Goal: Information Seeking & Learning: Learn about a topic

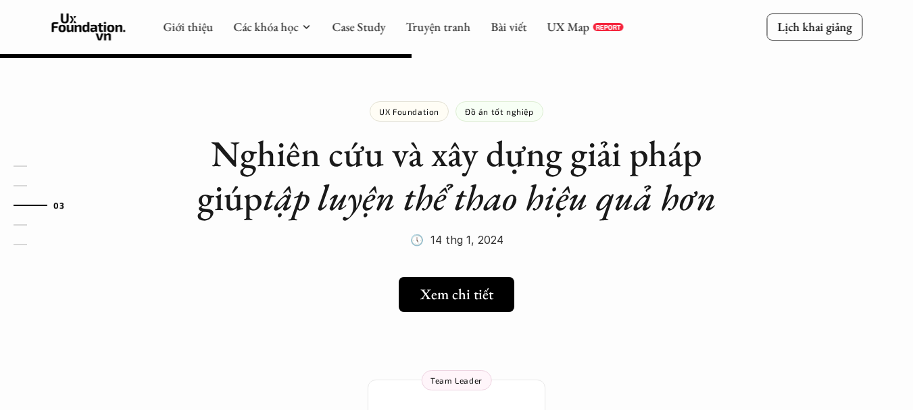
scroll to position [743, 0]
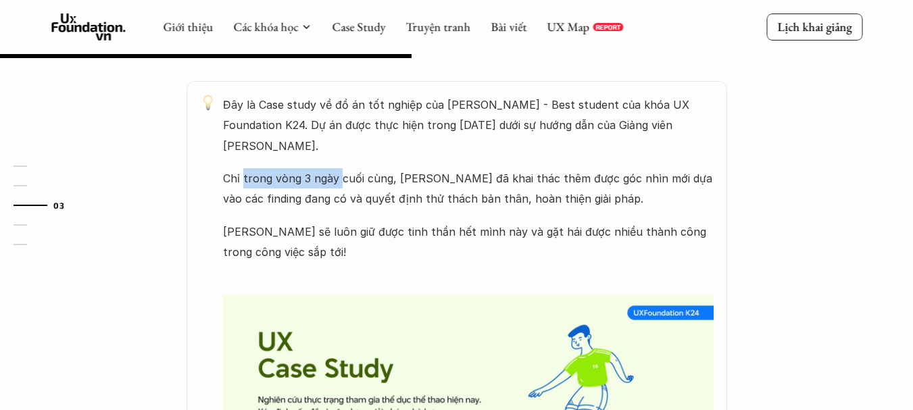
drag, startPoint x: 242, startPoint y: 153, endPoint x: 362, endPoint y: 137, distance: 121.5
click at [360, 137] on div "Đây là Case study về đồ án tốt nghiệp của [PERSON_NAME] - Best student của khóa…" at bounding box center [468, 326] width 491 height 462
drag, startPoint x: 422, startPoint y: 141, endPoint x: 457, endPoint y: 147, distance: 34.9
click at [449, 168] on p "Chỉ trong vòng 3 ngày cuối cùng, [PERSON_NAME] đã khai thác thêm được góc nhìn …" at bounding box center [468, 188] width 491 height 41
drag, startPoint x: 544, startPoint y: 139, endPoint x: 556, endPoint y: 136, distance: 12.6
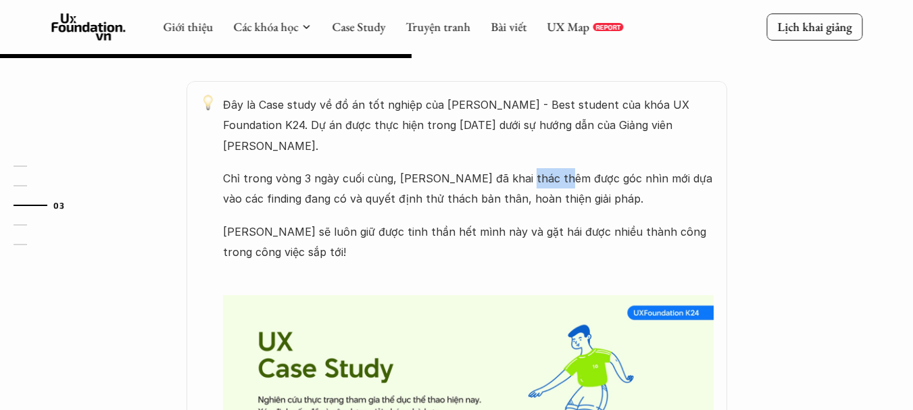
click at [556, 136] on div "Đây là Case study về đồ án tốt nghiệp của [PERSON_NAME] - Best student của khóa…" at bounding box center [468, 326] width 491 height 462
drag, startPoint x: 249, startPoint y: 151, endPoint x: 310, endPoint y: 148, distance: 60.2
click at [310, 168] on p "Chỉ trong vòng 3 ngày cuối cùng, [PERSON_NAME] đã khai thác thêm được góc nhìn …" at bounding box center [468, 188] width 491 height 41
drag, startPoint x: 261, startPoint y: 173, endPoint x: 366, endPoint y: 172, distance: 105.4
click at [362, 172] on p "Chỉ trong vòng 3 ngày cuối cùng, [PERSON_NAME] đã khai thác thêm được góc nhìn …" at bounding box center [468, 188] width 491 height 41
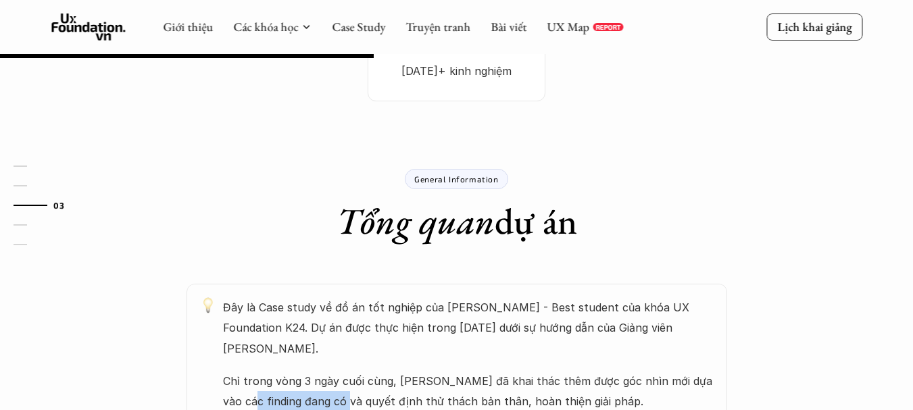
scroll to position [676, 0]
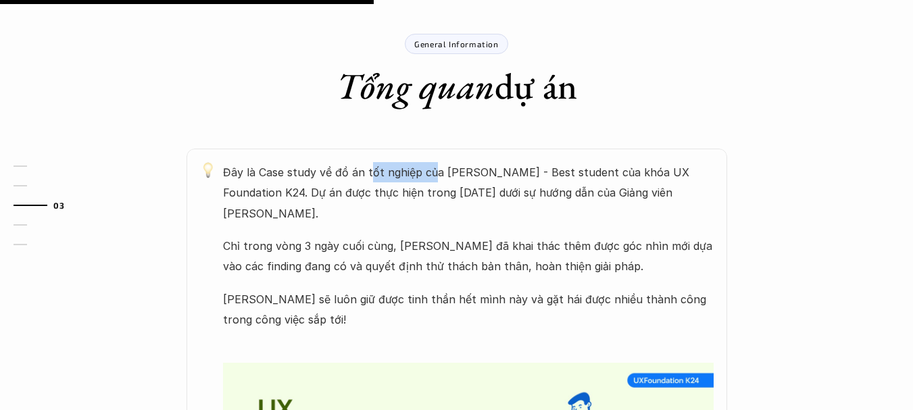
drag, startPoint x: 375, startPoint y: 153, endPoint x: 487, endPoint y: 154, distance: 111.5
click at [479, 162] on p "Đây là Case study về đồ án tốt nghiệp của [PERSON_NAME] - Best student của khóa…" at bounding box center [468, 192] width 491 height 61
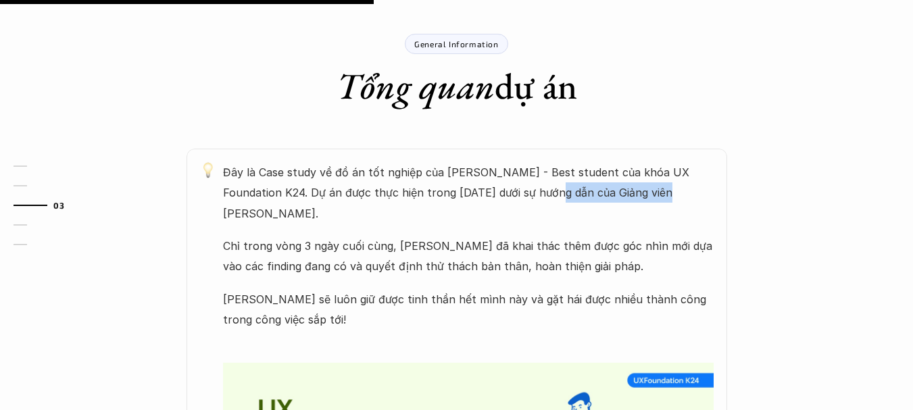
drag, startPoint x: 578, startPoint y: 166, endPoint x: 646, endPoint y: 158, distance: 68.0
click at [643, 162] on p "Đây là Case study về đồ án tốt nghiệp của [PERSON_NAME] - Best student của khóa…" at bounding box center [468, 192] width 491 height 61
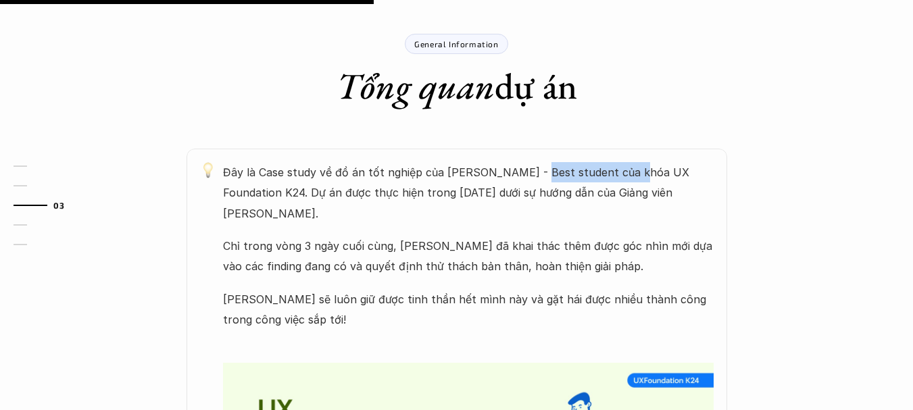
drag, startPoint x: 528, startPoint y: 139, endPoint x: 630, endPoint y: 140, distance: 102.0
click at [628, 162] on p "Đây là Case study về đồ án tốt nghiệp của [PERSON_NAME] - Best student của khóa…" at bounding box center [468, 192] width 491 height 61
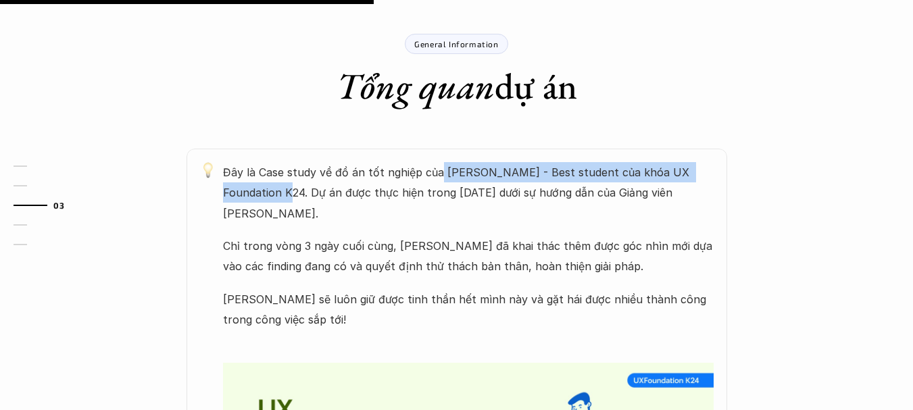
drag, startPoint x: 260, startPoint y: 164, endPoint x: 477, endPoint y: 160, distance: 216.9
click at [464, 162] on p "Đây là Case study về đồ án tốt nghiệp của [PERSON_NAME] - Best student của khóa…" at bounding box center [468, 192] width 491 height 61
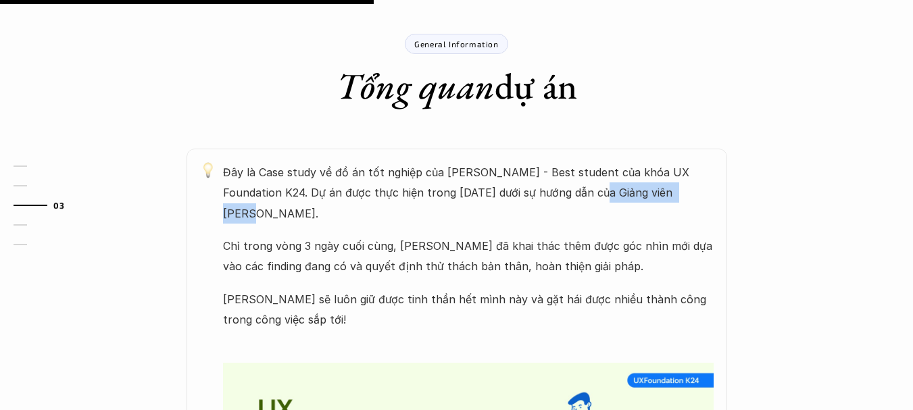
drag, startPoint x: 673, startPoint y: 166, endPoint x: 727, endPoint y: 168, distance: 54.1
click at [703, 168] on p "Đây là Case study về đồ án tốt nghiệp của [PERSON_NAME] - Best student của khóa…" at bounding box center [468, 192] width 491 height 61
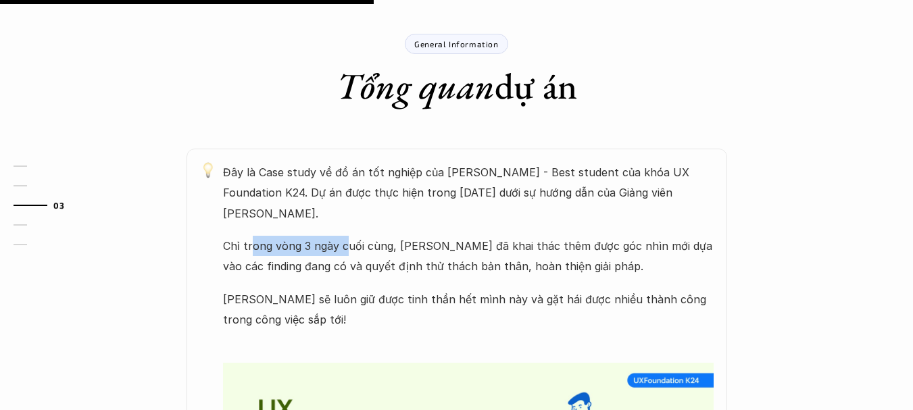
drag, startPoint x: 347, startPoint y: 218, endPoint x: 370, endPoint y: 220, distance: 22.3
click at [364, 236] on p "Chỉ trong vòng 3 ngày cuối cùng, [PERSON_NAME] đã khai thác thêm được góc nhìn …" at bounding box center [468, 256] width 491 height 41
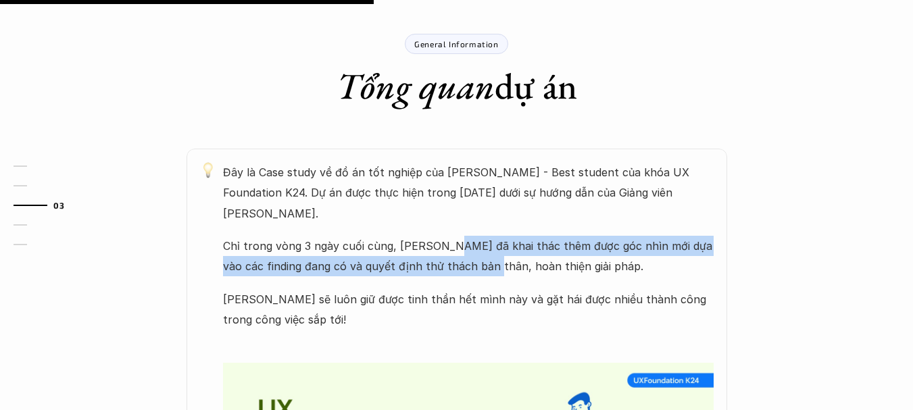
drag, startPoint x: 464, startPoint y: 228, endPoint x: 589, endPoint y: 234, distance: 125.1
click at [583, 236] on p "Chỉ trong vòng 3 ngày cuối cùng, [PERSON_NAME] đã khai thác thêm được góc nhìn …" at bounding box center [468, 256] width 491 height 41
click at [437, 241] on p "Chỉ trong vòng 3 ngày cuối cùng, [PERSON_NAME] đã khai thác thêm được góc nhìn …" at bounding box center [468, 256] width 491 height 41
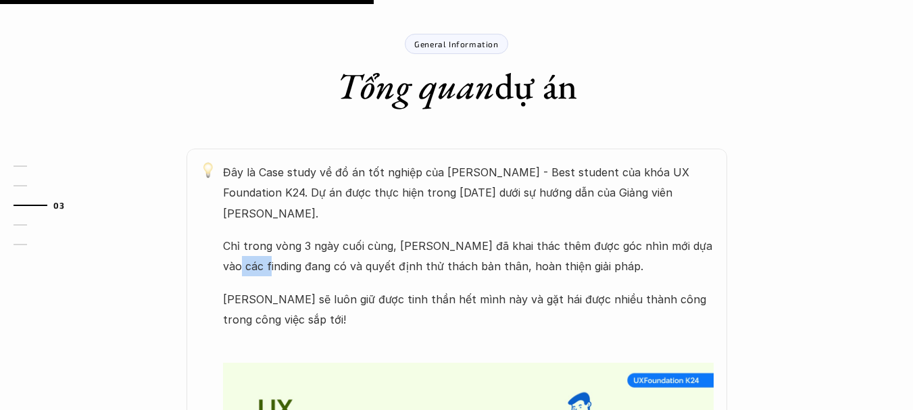
drag, startPoint x: 249, startPoint y: 241, endPoint x: 311, endPoint y: 238, distance: 62.3
click at [311, 238] on p "Chỉ trong vòng 3 ngày cuối cùng, [PERSON_NAME] đã khai thác thêm được góc nhìn …" at bounding box center [468, 256] width 491 height 41
drag, startPoint x: 278, startPoint y: 269, endPoint x: 337, endPoint y: 272, distance: 58.9
click at [337, 289] on p "[PERSON_NAME] sẽ luôn giữ được tinh thần hết mình này và gặt hái được nhiều thà…" at bounding box center [468, 309] width 491 height 41
drag, startPoint x: 394, startPoint y: 272, endPoint x: 489, endPoint y: 275, distance: 94.6
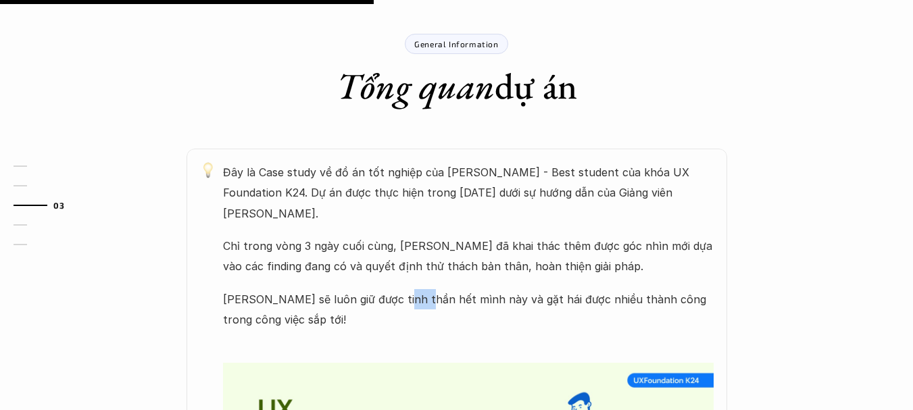
click at [441, 289] on p "[PERSON_NAME] sẽ luôn giữ được tinh thần hết mình này và gặt hái được nhiều thà…" at bounding box center [468, 309] width 491 height 41
drag, startPoint x: 503, startPoint y: 275, endPoint x: 555, endPoint y: 275, distance: 51.4
click at [526, 289] on p "[PERSON_NAME] sẽ luôn giữ được tinh thần hết mình này và gặt hái được nhiều thà…" at bounding box center [468, 309] width 491 height 41
drag, startPoint x: 599, startPoint y: 275, endPoint x: 633, endPoint y: 275, distance: 33.8
click at [628, 289] on p "[PERSON_NAME] sẽ luôn giữ được tinh thần hết mình này và gặt hái được nhiều thà…" at bounding box center [468, 309] width 491 height 41
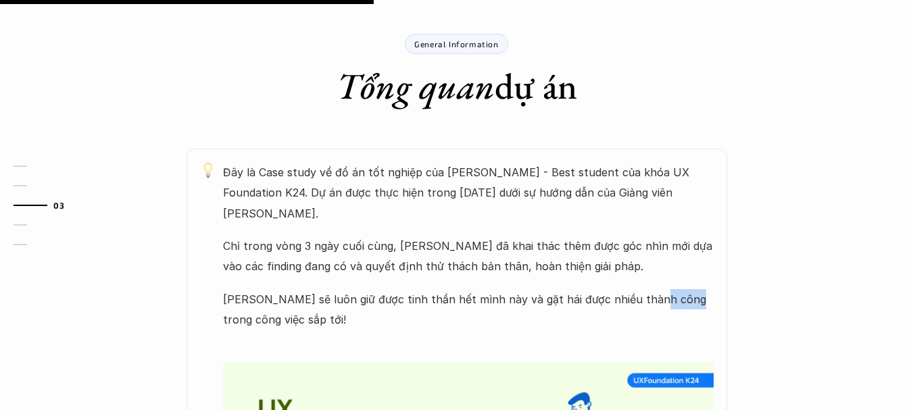
click at [672, 289] on p "[PERSON_NAME] sẽ luôn giữ được tinh thần hết mình này và gặt hái được nhiều thà…" at bounding box center [468, 309] width 491 height 41
drag, startPoint x: 253, startPoint y: 291, endPoint x: 313, endPoint y: 274, distance: 62.7
click at [305, 289] on p "[PERSON_NAME] sẽ luôn giữ được tinh thần hết mình này và gặt hái được nhiều thà…" at bounding box center [468, 309] width 491 height 41
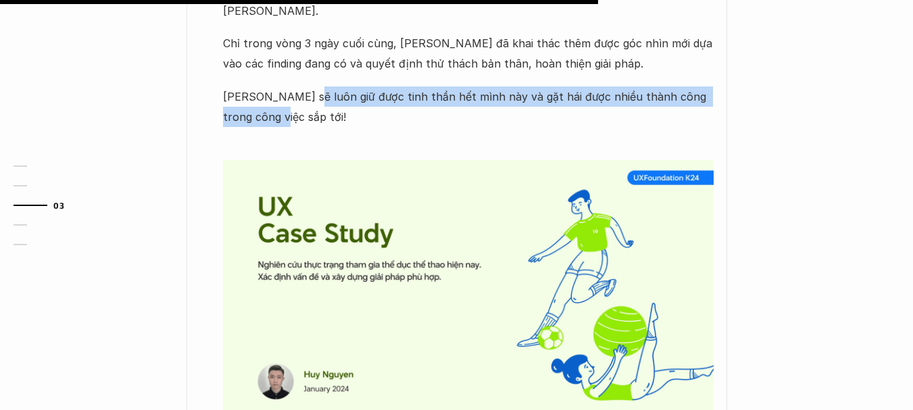
scroll to position [1081, 0]
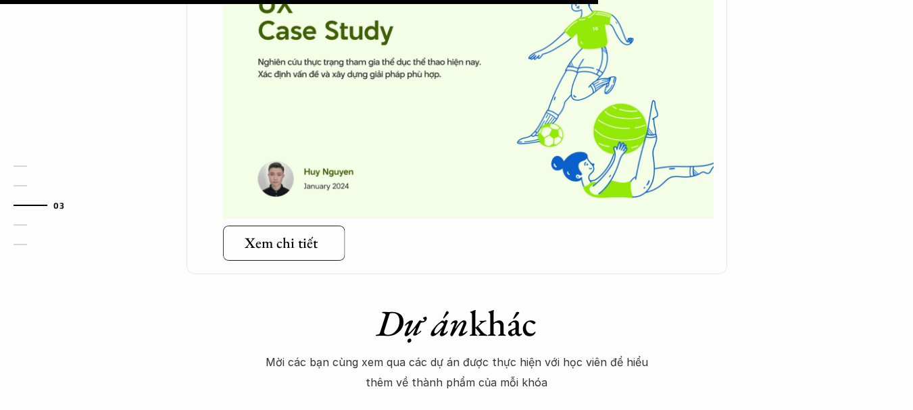
click at [284, 230] on link "Xem chi tiết" at bounding box center [283, 243] width 122 height 35
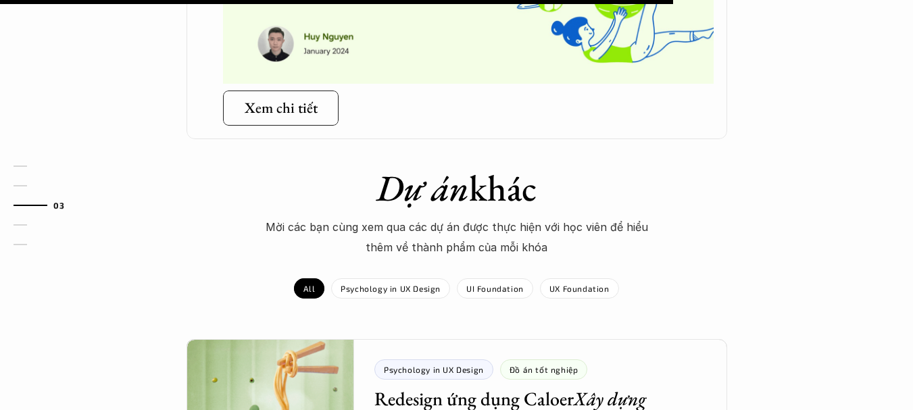
scroll to position [1284, 0]
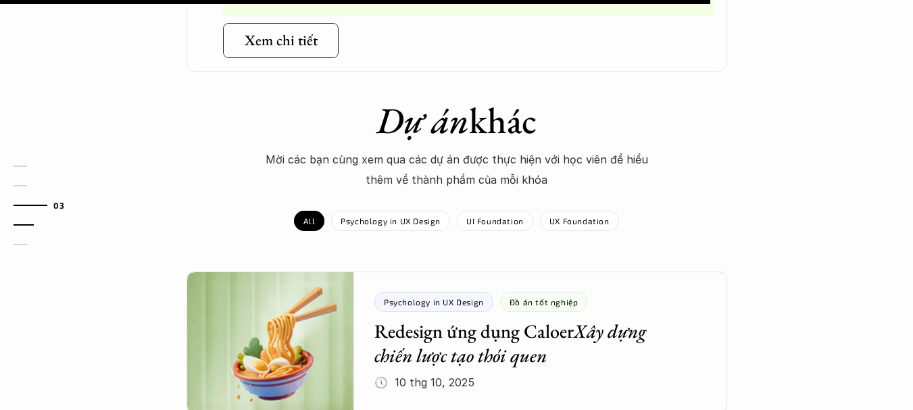
click at [21, 228] on link "04" at bounding box center [46, 225] width 64 height 16
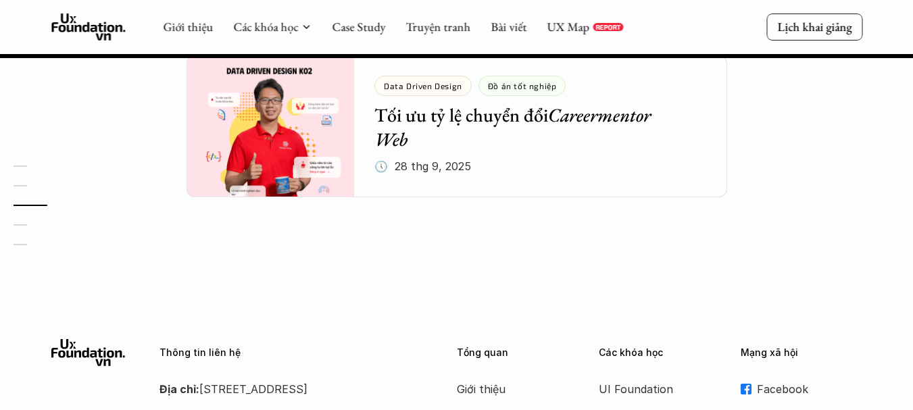
scroll to position [1960, 0]
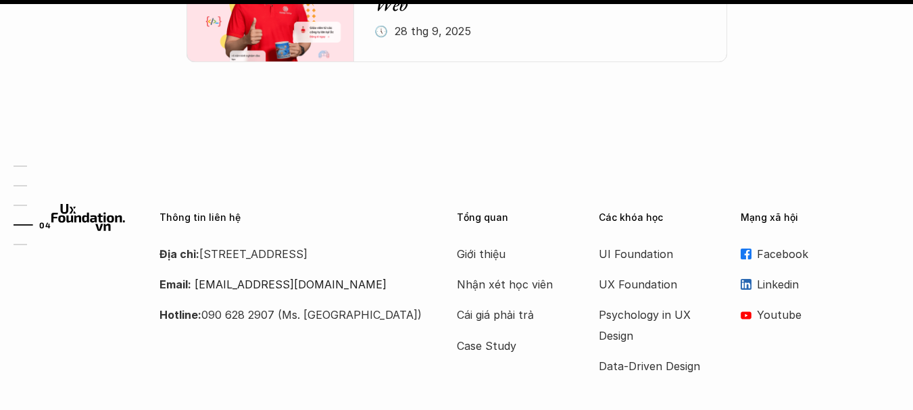
click at [15, 226] on link "04" at bounding box center [46, 225] width 64 height 16
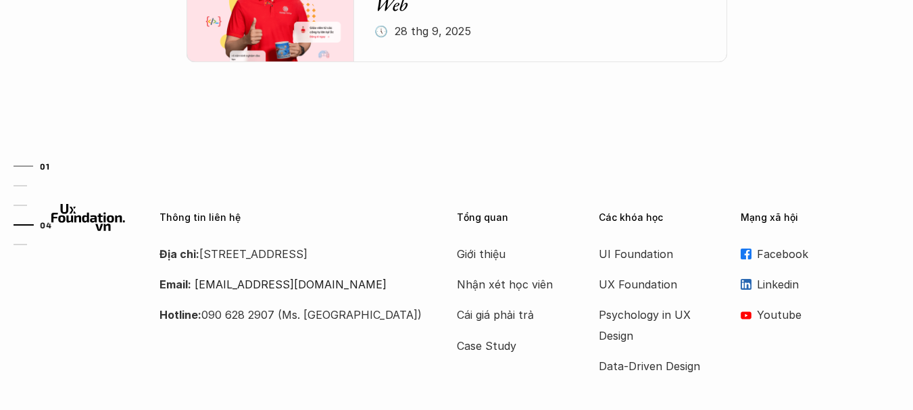
scroll to position [0, 0]
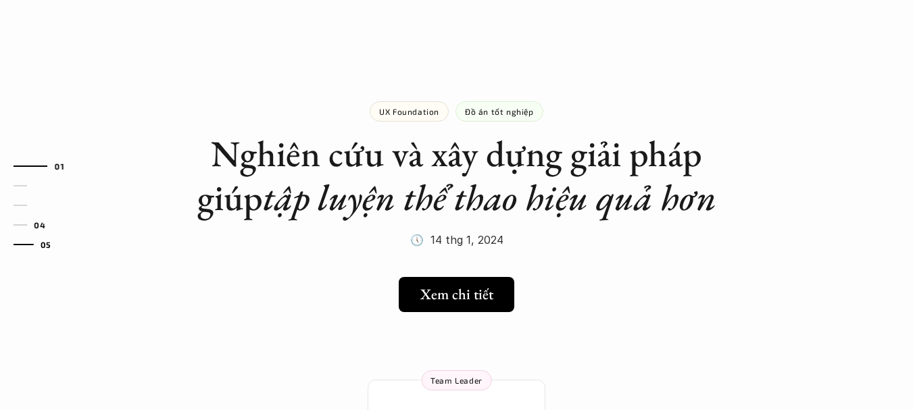
click at [19, 237] on link "05" at bounding box center [46, 245] width 64 height 16
